Goal: Ask a question

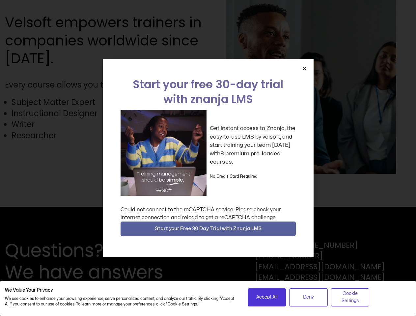
click at [208, 158] on div "Get instant access to Znanja, the easy-to-use LMS by velsoft, and start trainin…" at bounding box center [208, 153] width 175 height 86
click at [304, 68] on icon "Close" at bounding box center [304, 68] width 5 height 5
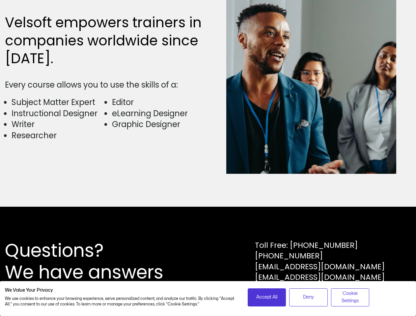
click at [208, 229] on div "Questions? We have answers Toll Free: [PHONE_NUMBER] [PHONE_NUMBER] [EMAIL_ADDR…" at bounding box center [208, 261] width 416 height 109
click at [267, 298] on span "Accept All" at bounding box center [266, 297] width 21 height 7
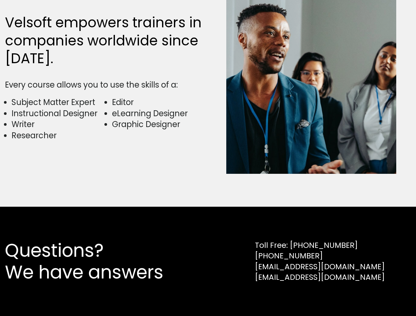
click at [308, 298] on div "Questions? We have answers Toll Free: [PHONE_NUMBER] [PHONE_NUMBER] [EMAIL_ADDR…" at bounding box center [208, 261] width 416 height 109
click at [350, 298] on div "Questions? We have answers Toll Free: [PHONE_NUMBER] [PHONE_NUMBER] [EMAIL_ADDR…" at bounding box center [208, 261] width 416 height 109
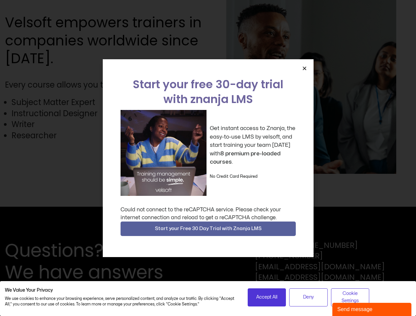
click at [208, 158] on div "Get instant access to Znanja, the easy-to-use LMS by velsoft, and start trainin…" at bounding box center [208, 153] width 175 height 86
click at [304, 68] on icon "Close" at bounding box center [304, 68] width 5 height 5
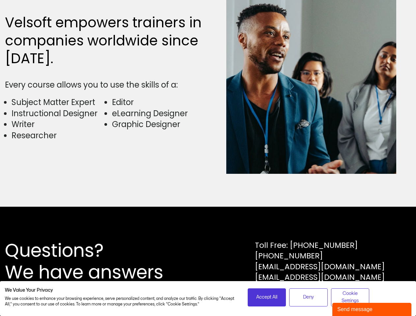
click at [208, 229] on div "Questions? We have answers Toll Free: 1-800-730-7115 1-902-755-1884 sales@velso…" at bounding box center [208, 261] width 416 height 109
click at [267, 298] on span "Accept All" at bounding box center [266, 297] width 21 height 7
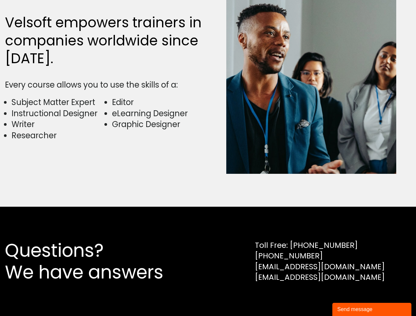
click at [308, 298] on div "Questions? We have answers Toll Free: 1-800-730-7115 1-902-755-1884 sales@velso…" at bounding box center [208, 261] width 416 height 109
click at [350, 298] on div "Questions? We have answers Toll Free: 1-800-730-7115 1-902-755-1884 sales@velso…" at bounding box center [208, 261] width 416 height 109
click at [372, 310] on div "Send message" at bounding box center [371, 310] width 69 height 8
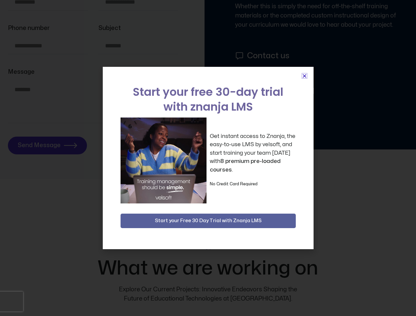
scroll to position [3034, 0]
